Goal: Find specific page/section: Find specific page/section

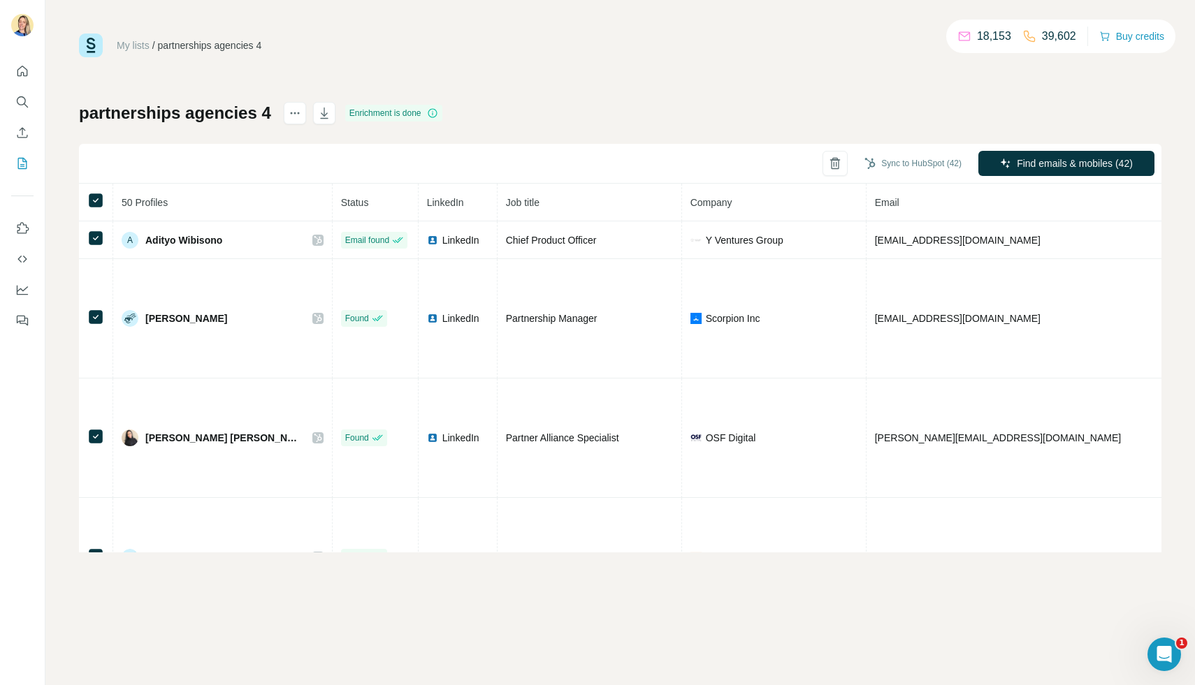
scroll to position [1555, 1]
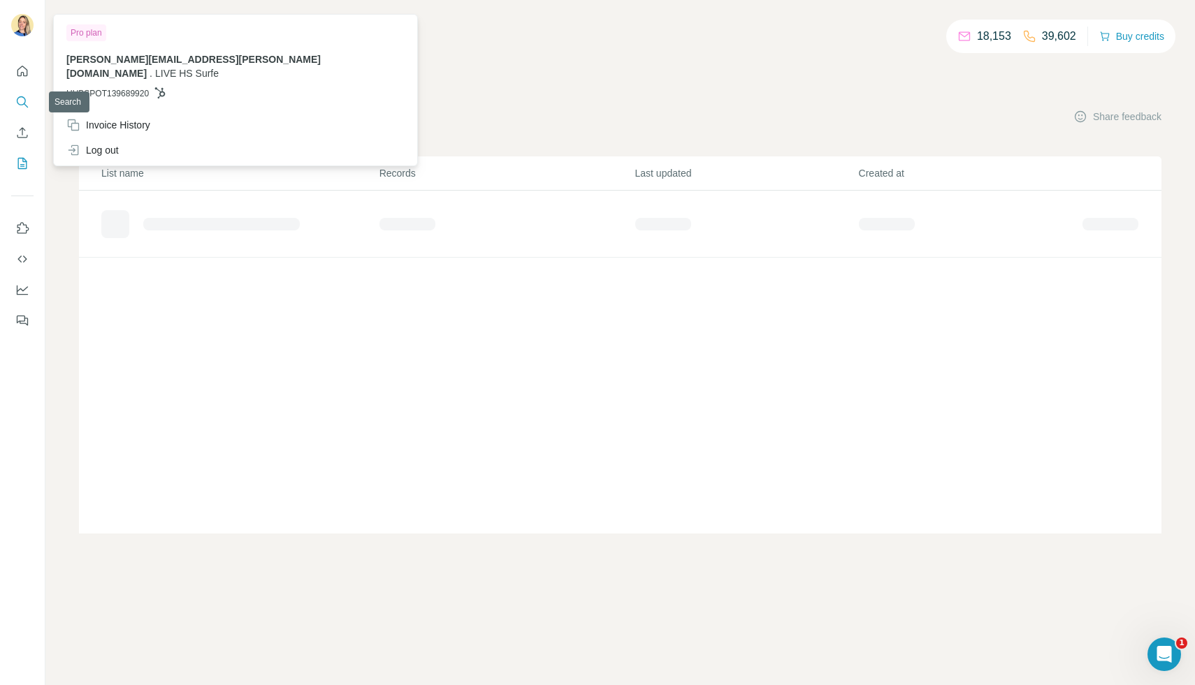
click at [20, 104] on icon "Search" at bounding box center [21, 100] width 9 height 9
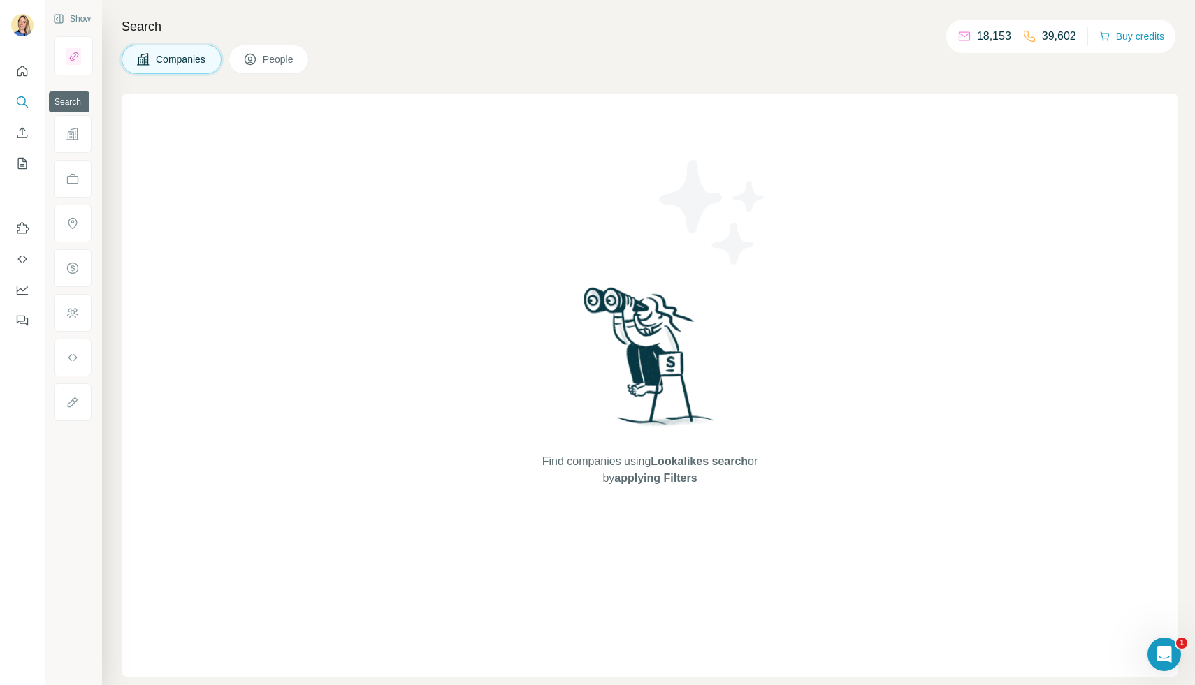
click at [20, 104] on icon "Search" at bounding box center [21, 100] width 9 height 9
